Goal: Task Accomplishment & Management: Use online tool/utility

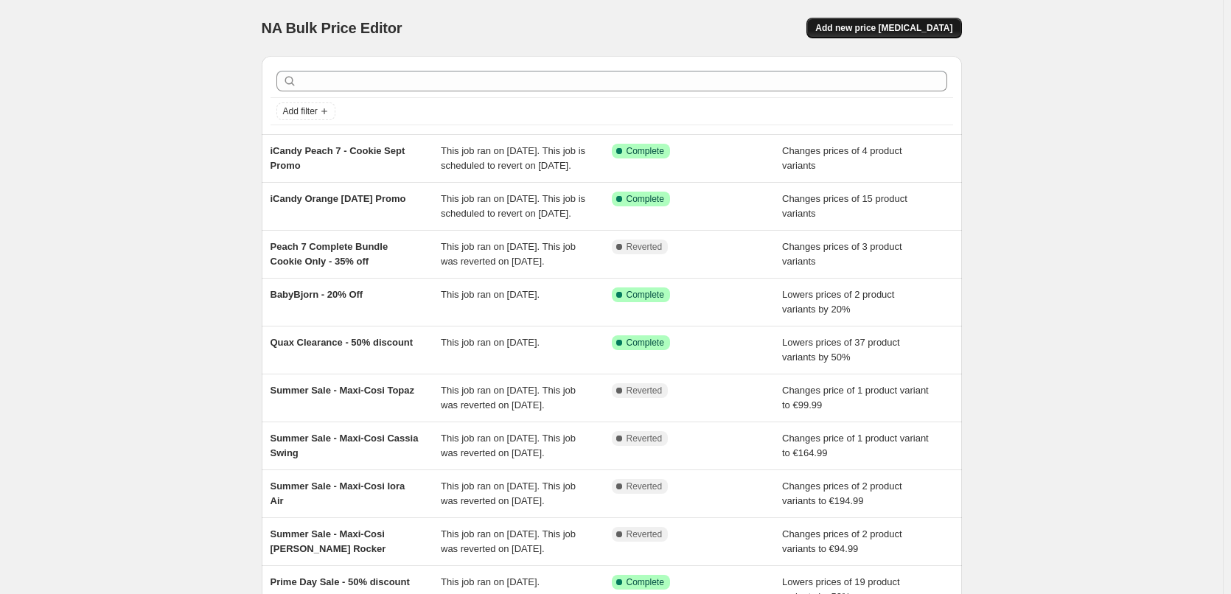
click at [900, 27] on span "Add new price change job" at bounding box center [883, 28] width 137 height 12
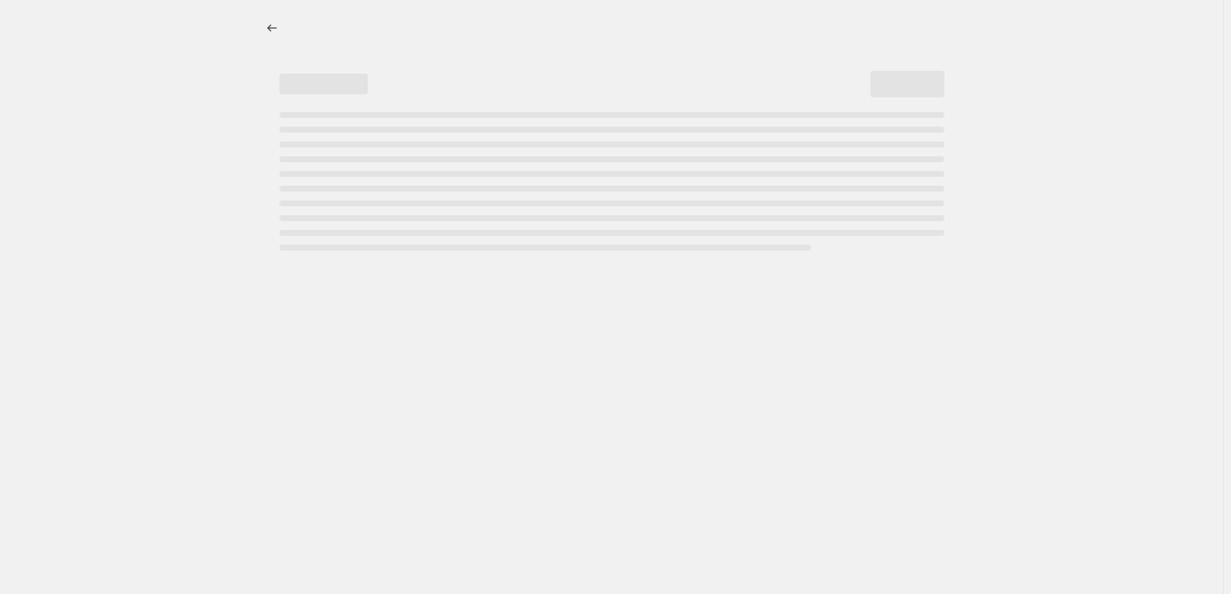
select select "percentage"
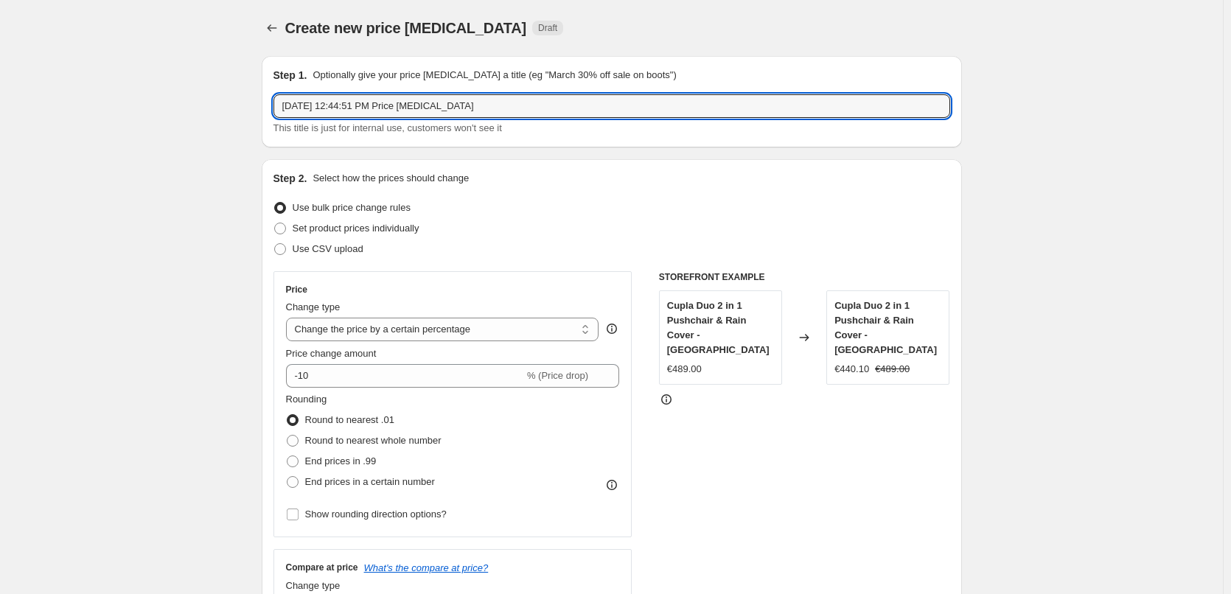
drag, startPoint x: 575, startPoint y: 104, endPoint x: 179, endPoint y: 113, distance: 396.5
paste input "CuddleCo Etta Nursing Chair"
click at [474, 105] on input "CuddleCo Etta Nursing Chair" at bounding box center [611, 106] width 676 height 24
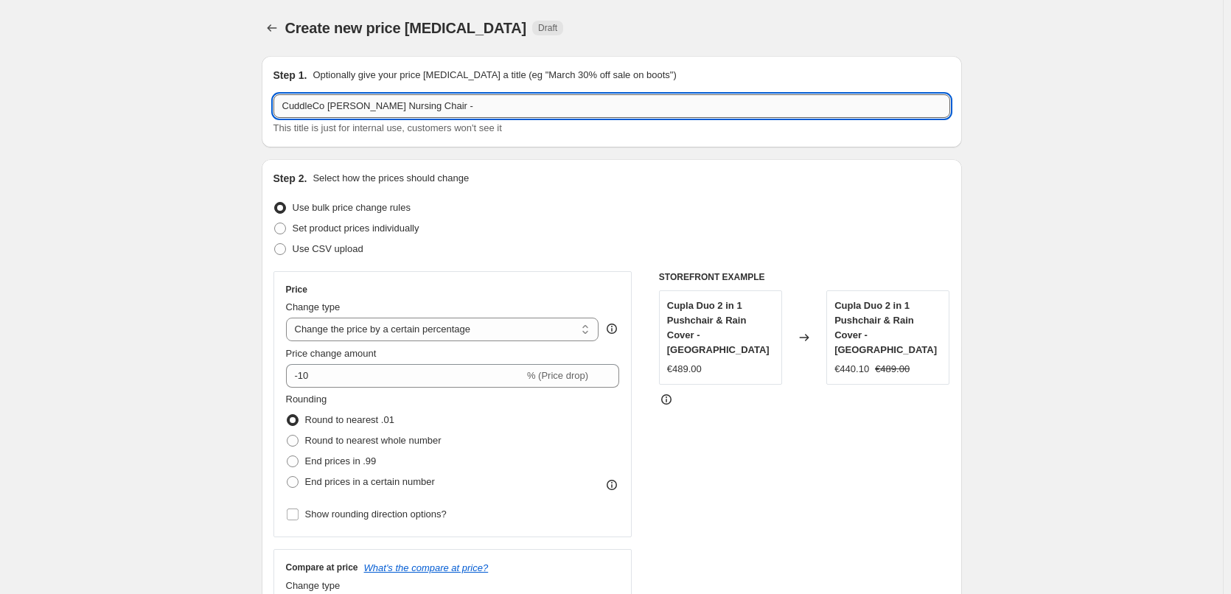
paste input "Boucle Mushroom"
type input "CuddleCo Etta Nursing Chair - Boucle Mushroom"
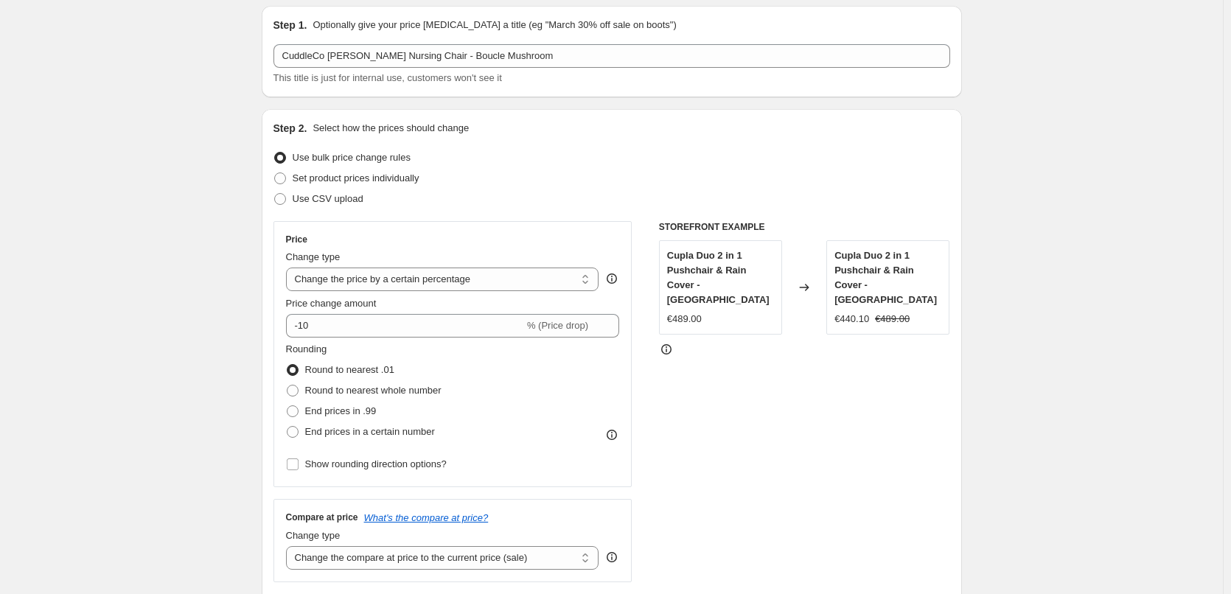
scroll to position [74, 0]
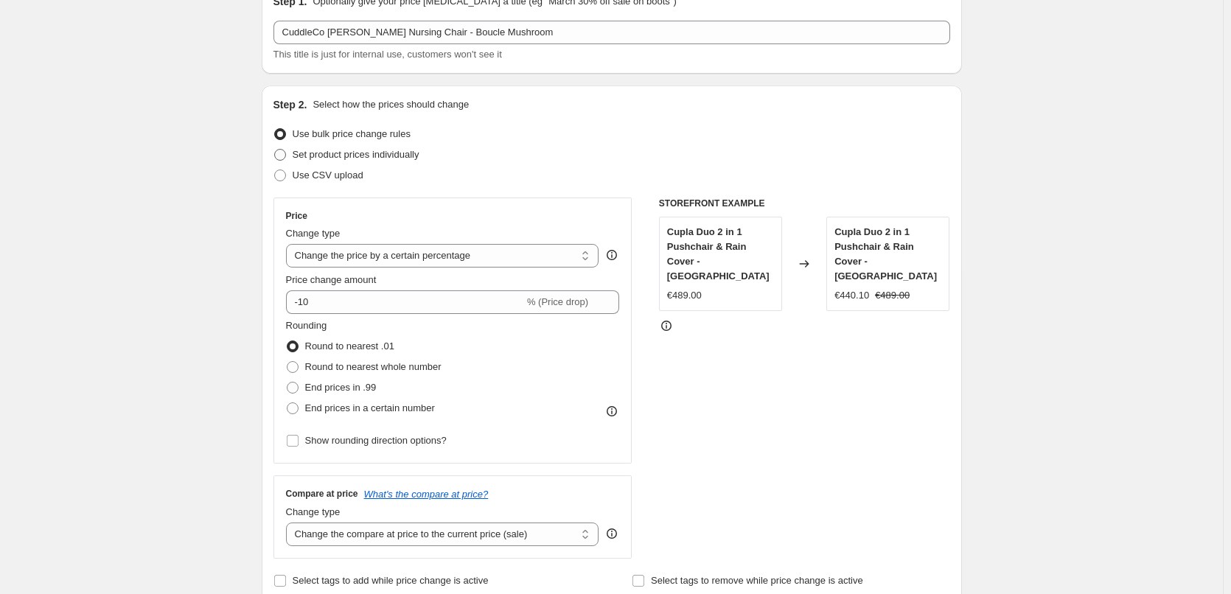
click at [290, 153] on label "Set product prices individually" at bounding box center [346, 154] width 146 height 21
click at [275, 150] on input "Set product prices individually" at bounding box center [274, 149] width 1 height 1
radio input "true"
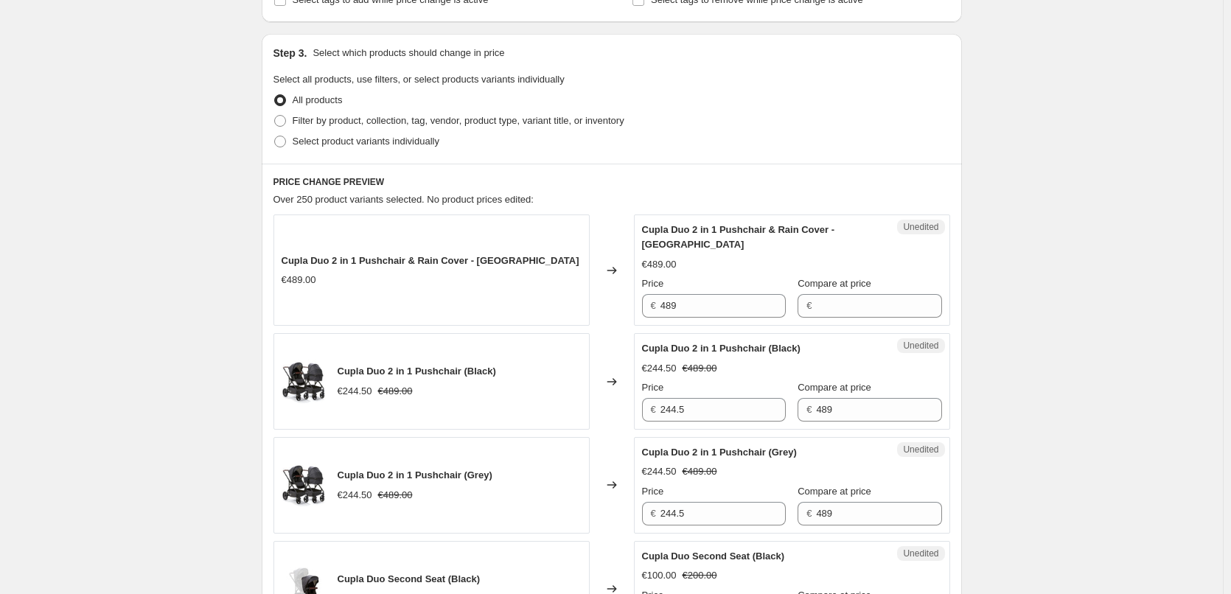
scroll to position [221, 0]
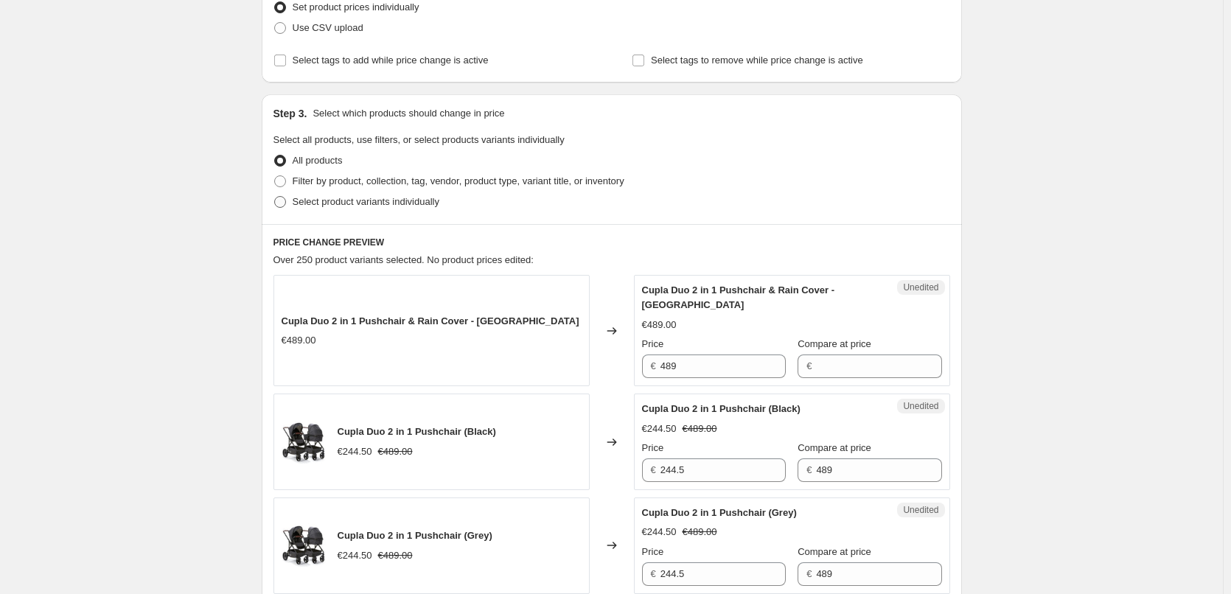
click at [287, 208] on span at bounding box center [279, 201] width 13 height 13
click at [275, 197] on input "Select product variants individually" at bounding box center [274, 196] width 1 height 1
radio input "true"
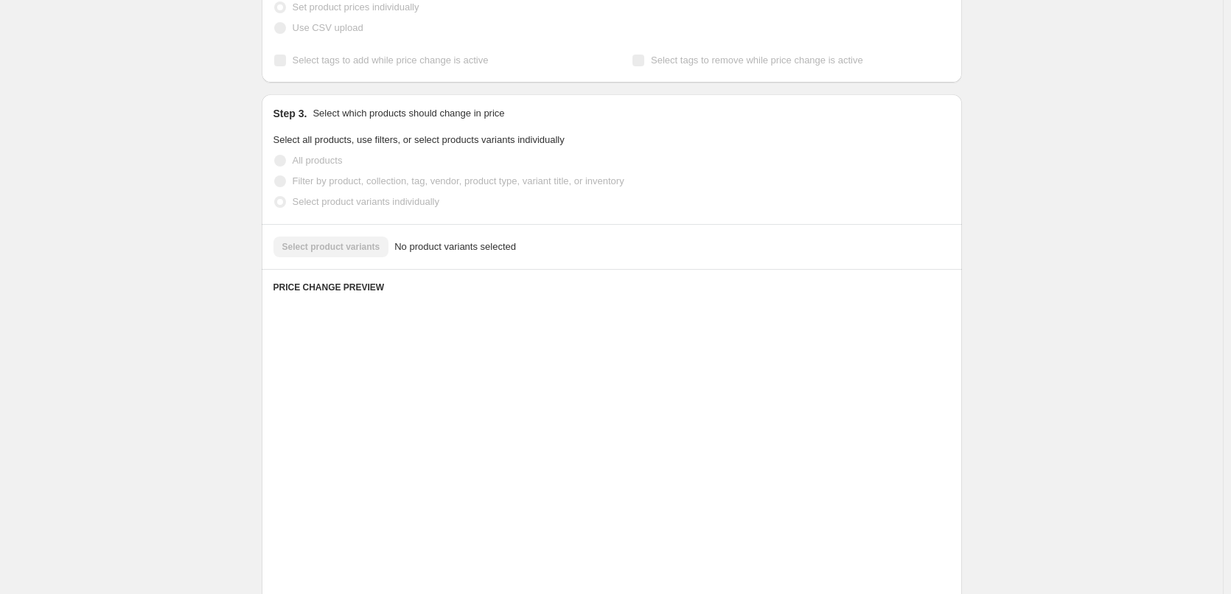
scroll to position [180, 0]
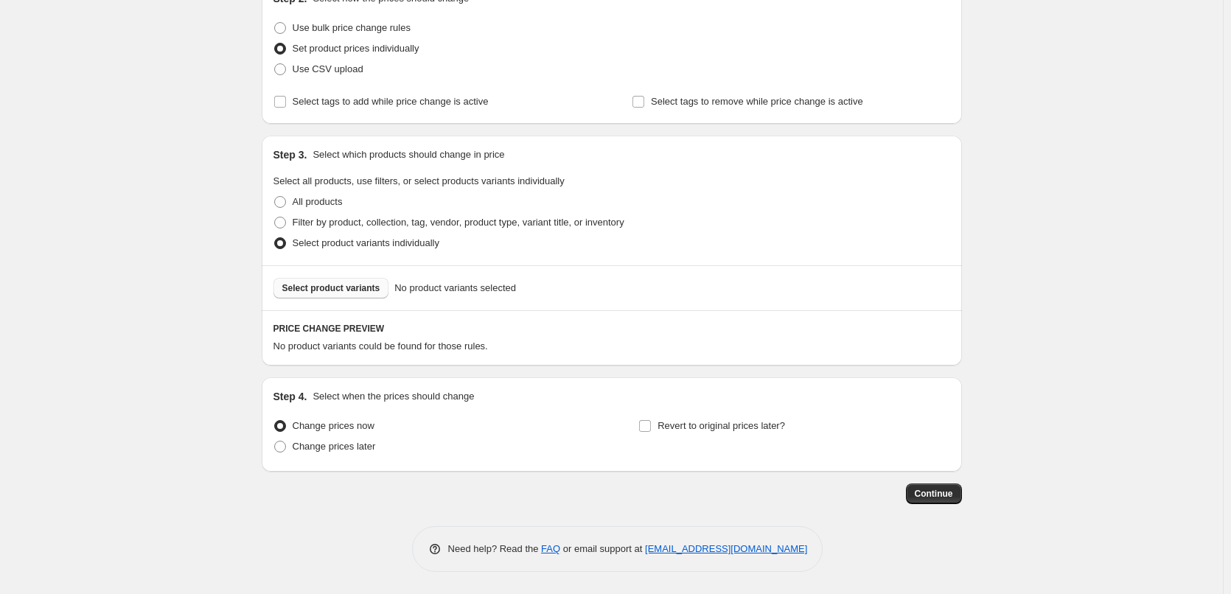
click at [353, 290] on span "Select product variants" at bounding box center [331, 288] width 98 height 12
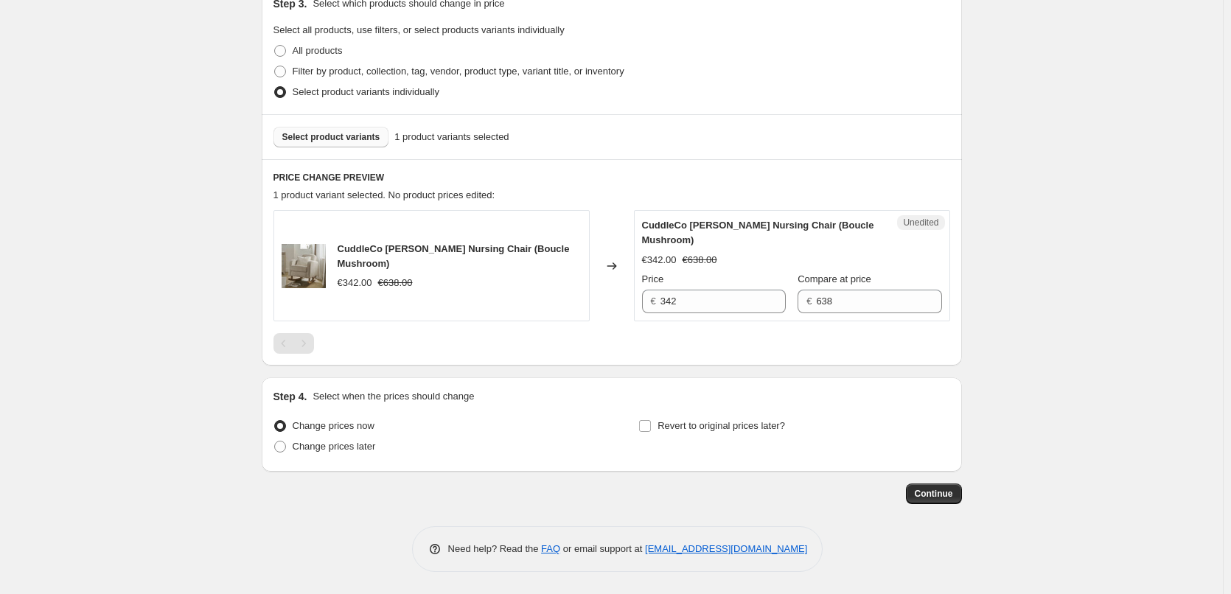
scroll to position [0, 0]
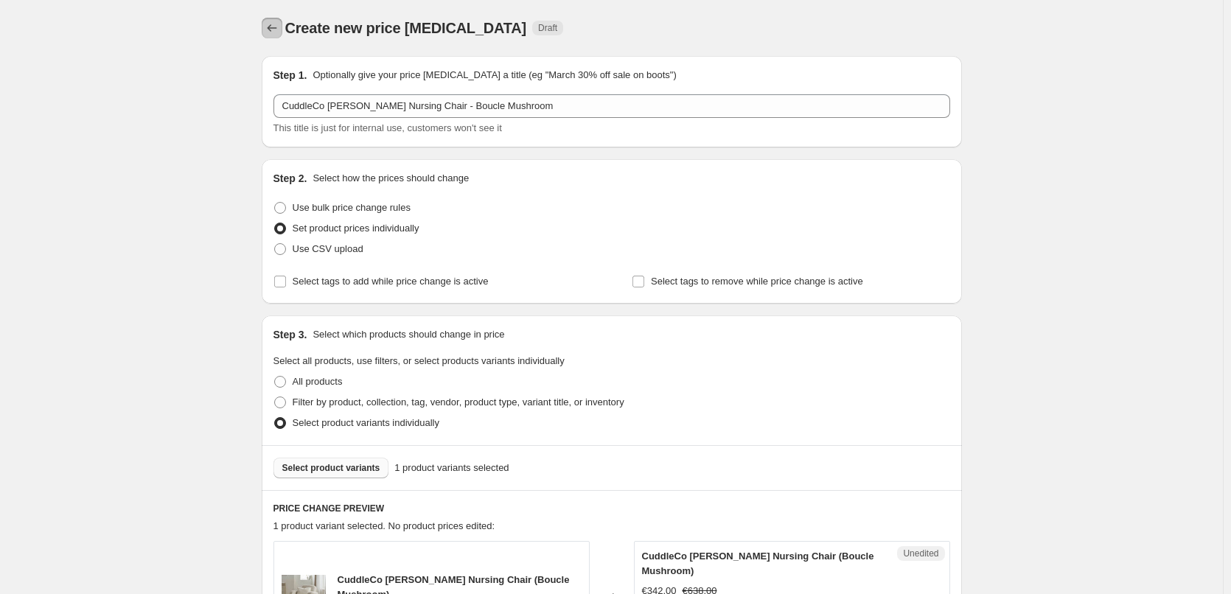
click at [276, 24] on icon "Price change jobs" at bounding box center [272, 28] width 15 height 15
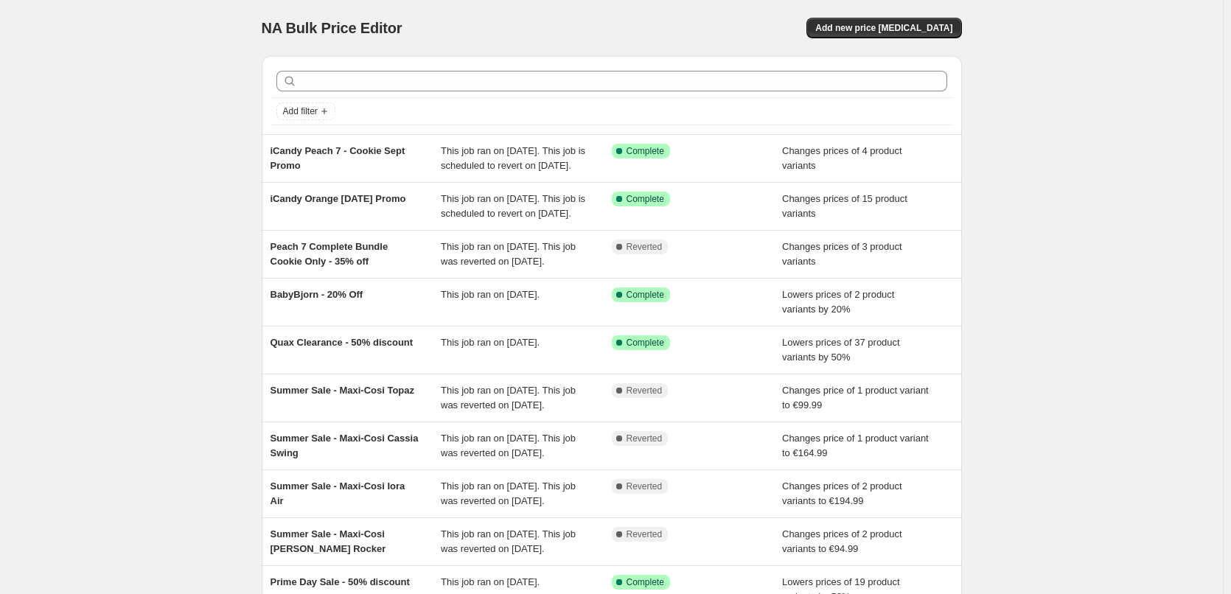
drag, startPoint x: 1074, startPoint y: 152, endPoint x: 994, endPoint y: 0, distance: 171.7
click at [1074, 149] on div "NA Bulk Price Editor. This page is ready NA Bulk Price Editor Add new price cha…" at bounding box center [611, 379] width 1222 height 759
click at [1051, 192] on div "NA Bulk Price Editor. This page is ready NA Bulk Price Editor Add new price cha…" at bounding box center [611, 379] width 1222 height 759
